Goal: Check status: Check status

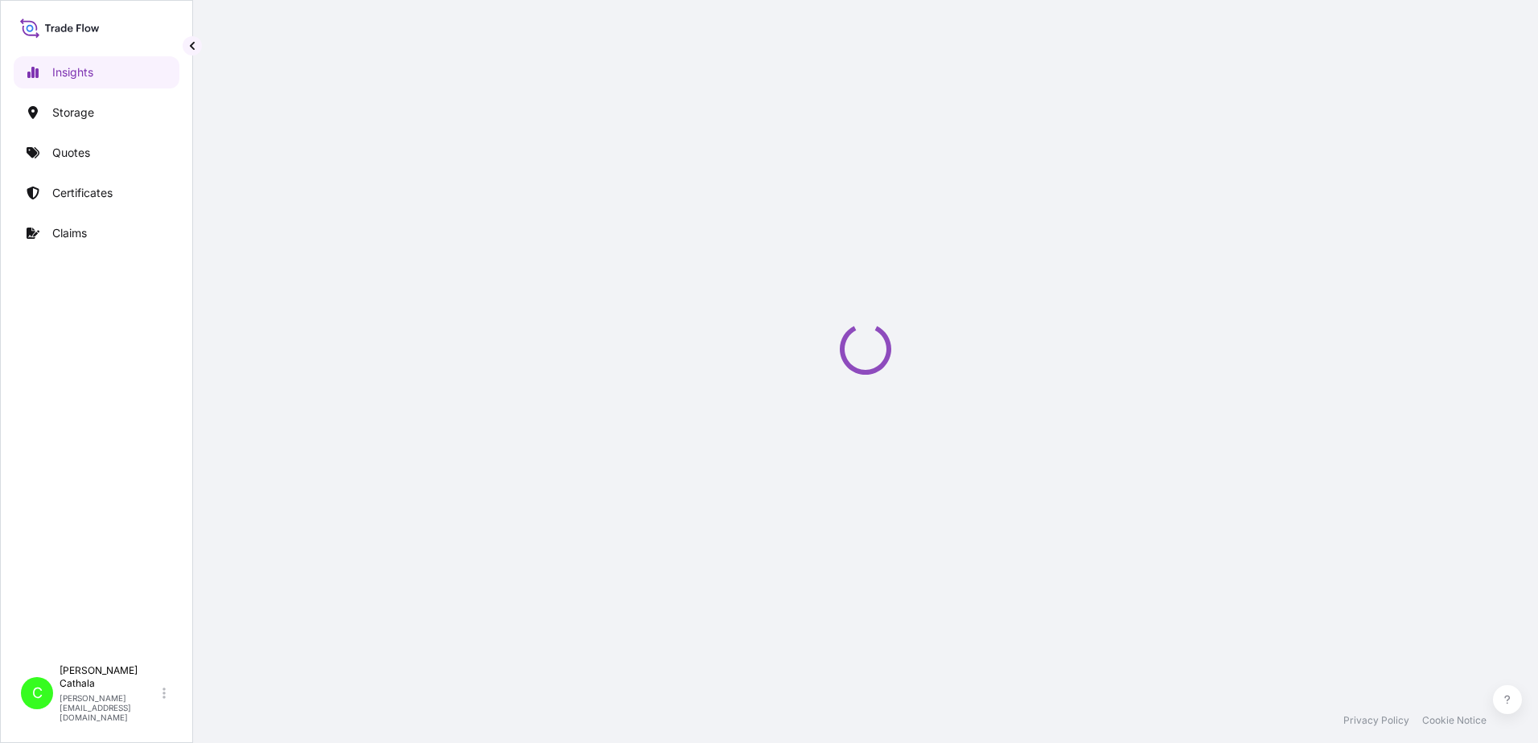
select select "2025"
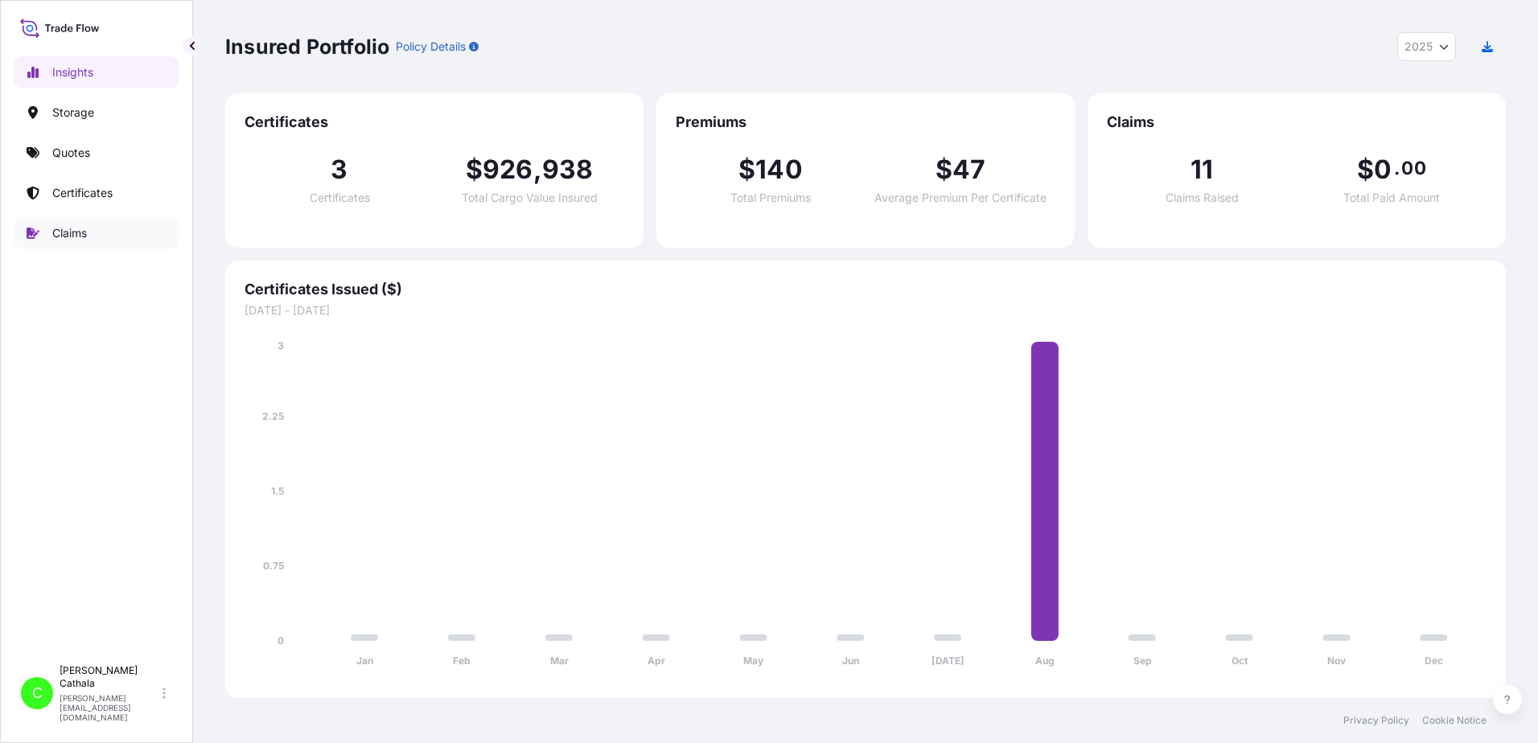
click at [70, 238] on p "Claims" at bounding box center [69, 233] width 35 height 16
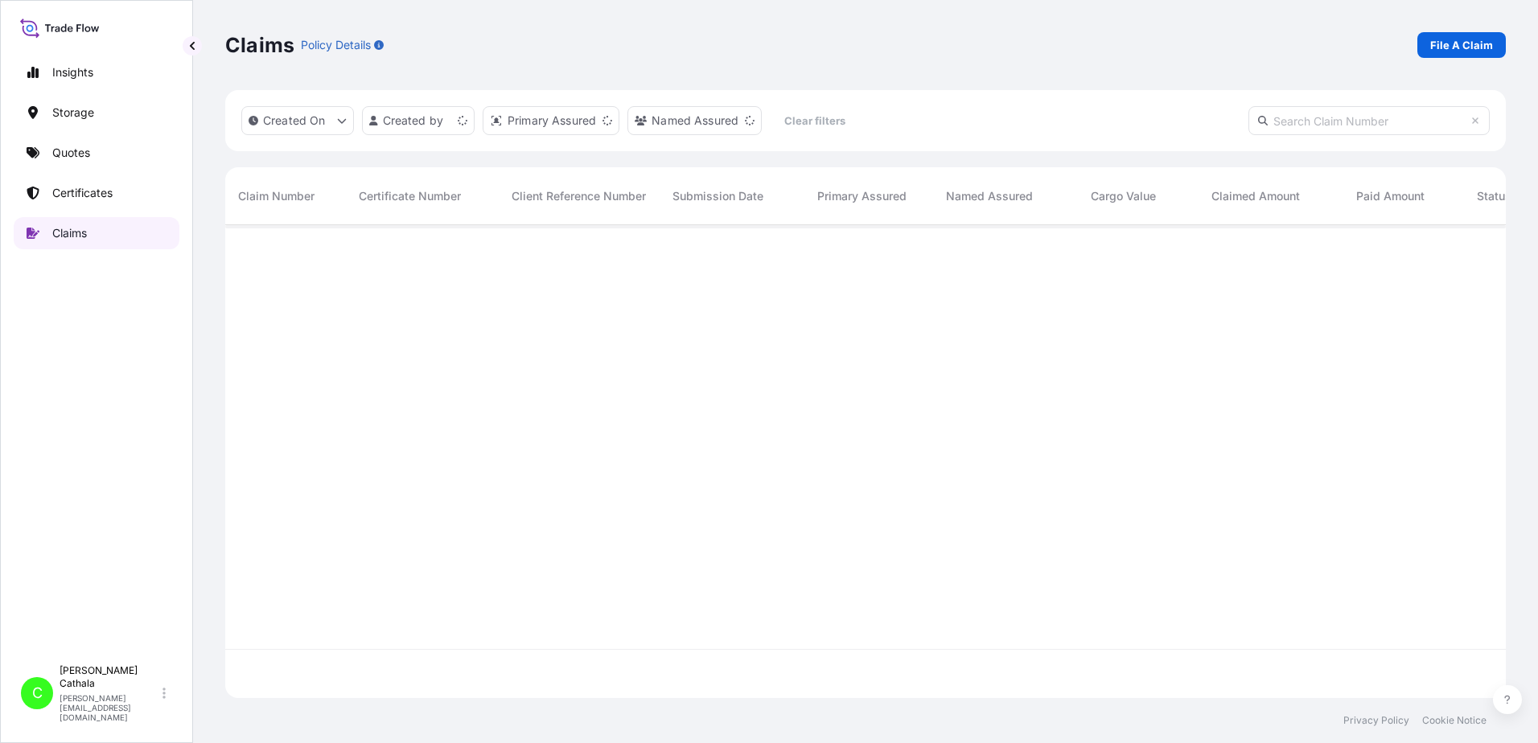
scroll to position [470, 1269]
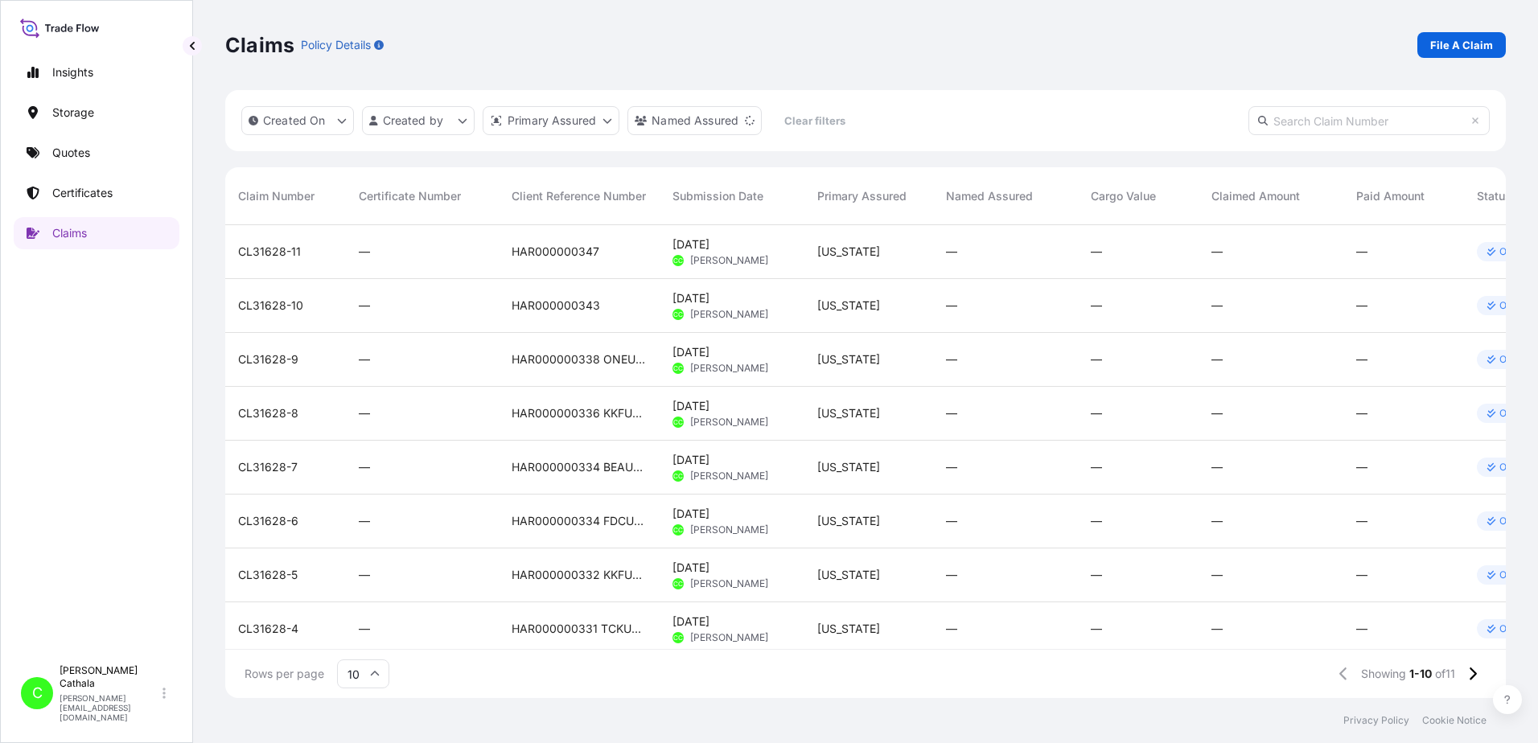
click at [588, 310] on span "HAR000000343" at bounding box center [556, 306] width 88 height 16
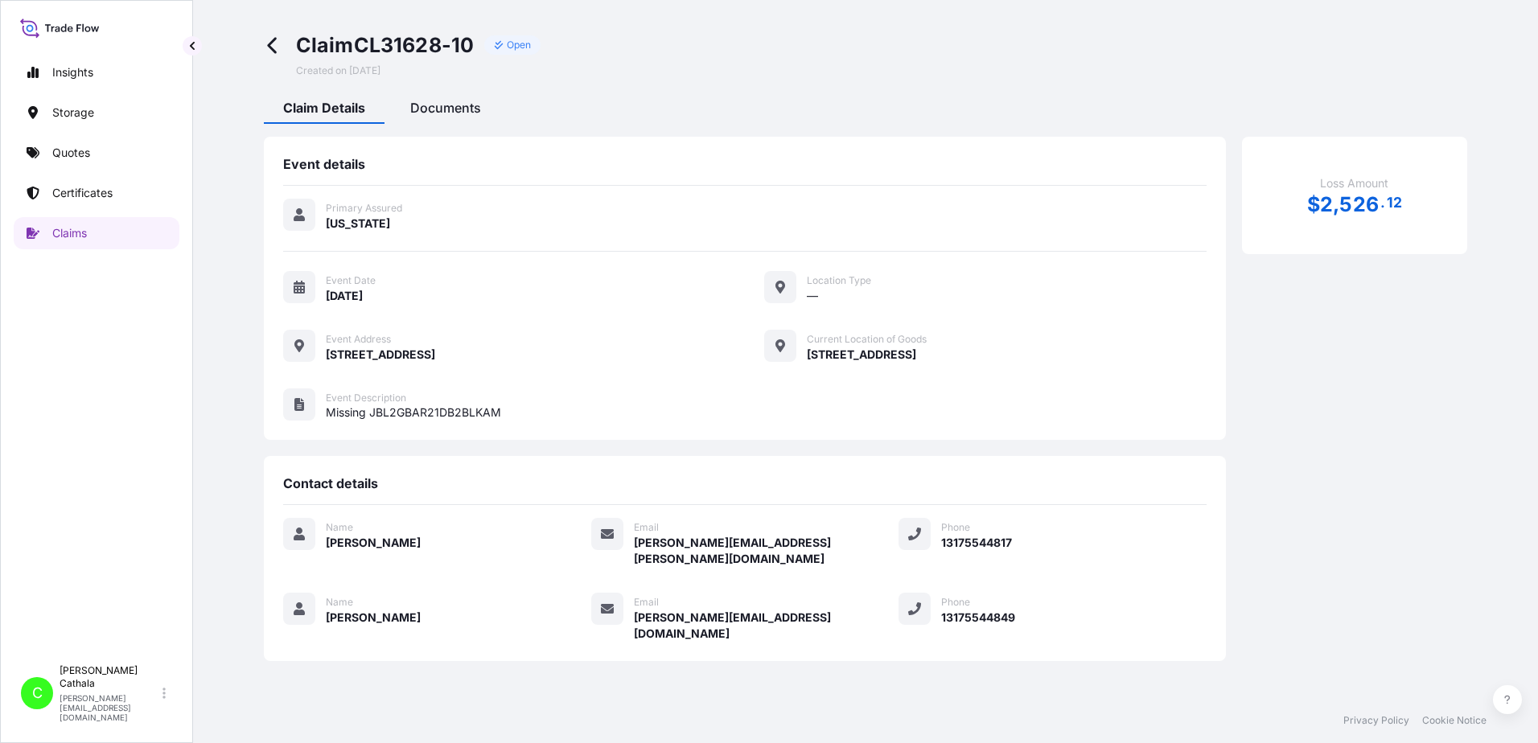
click at [437, 103] on span "Documents" at bounding box center [445, 108] width 71 height 16
